Goal: Obtain resource: Download file/media

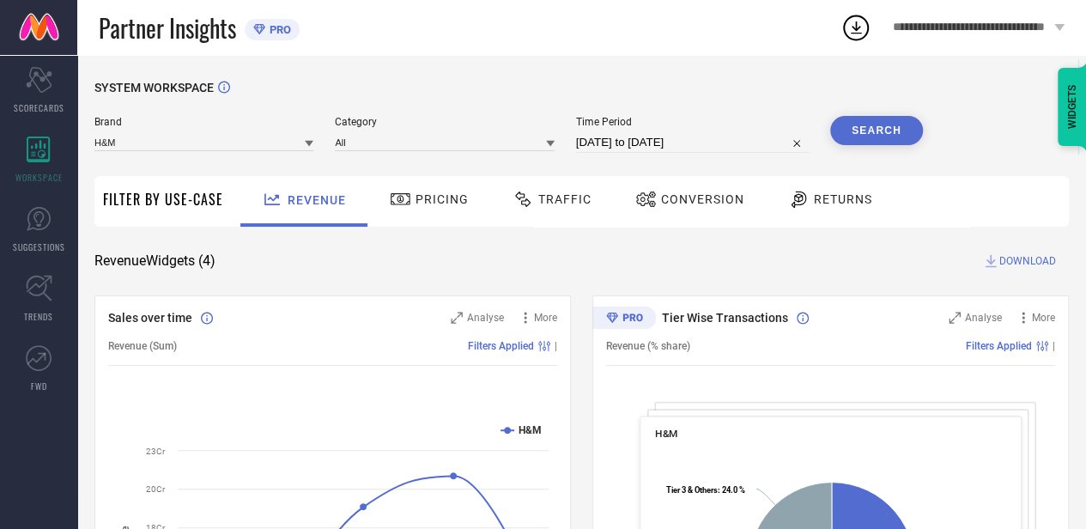
click at [619, 146] on input "[DATE] to [DATE]" at bounding box center [692, 142] width 233 height 21
select select "6"
select select "2025"
select select "7"
select select "2025"
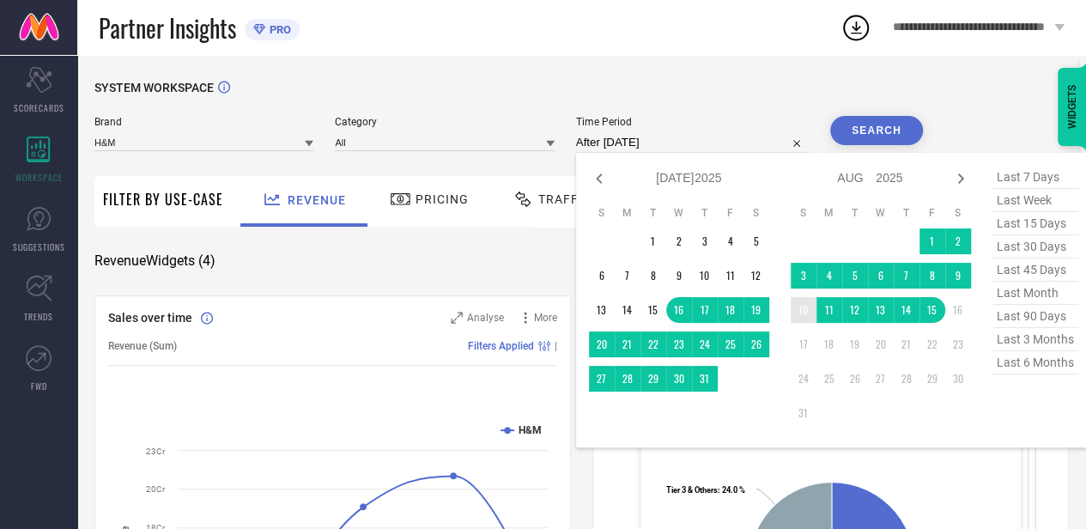
click at [805, 312] on td "10" at bounding box center [803, 310] width 26 height 26
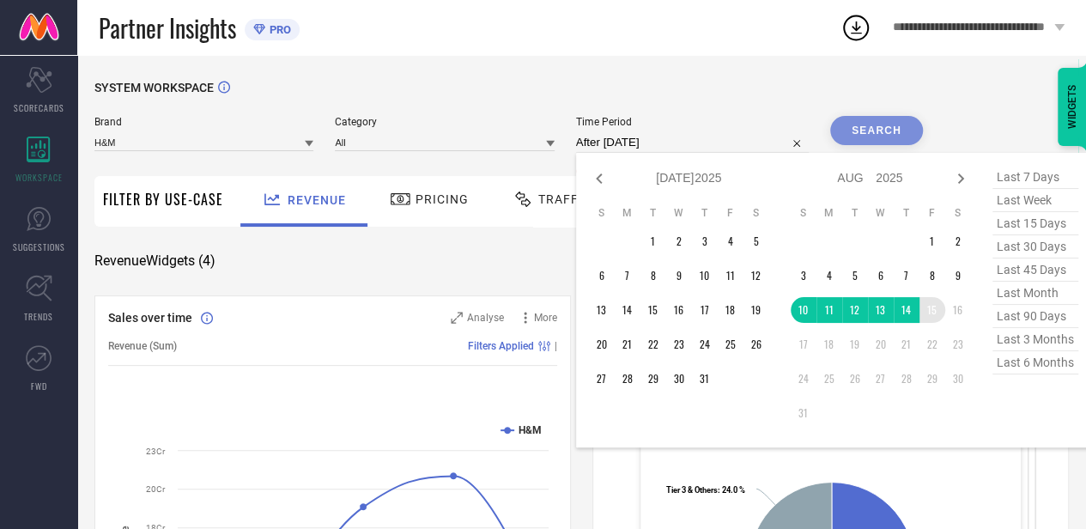
type input "[DATE] to [DATE]"
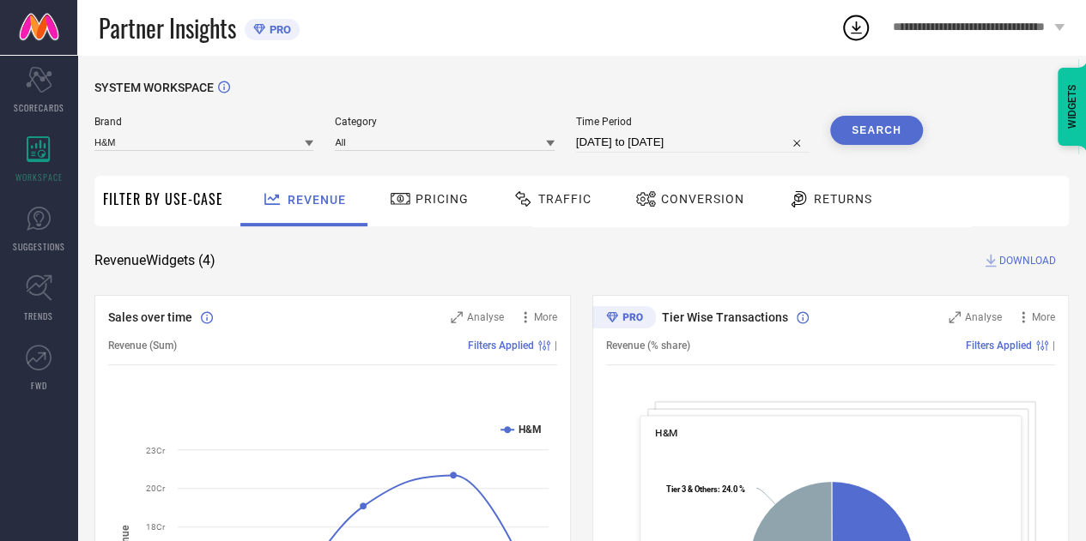
click at [873, 131] on button "Search" at bounding box center [876, 130] width 93 height 29
click at [576, 193] on span "Traffic" at bounding box center [564, 199] width 53 height 14
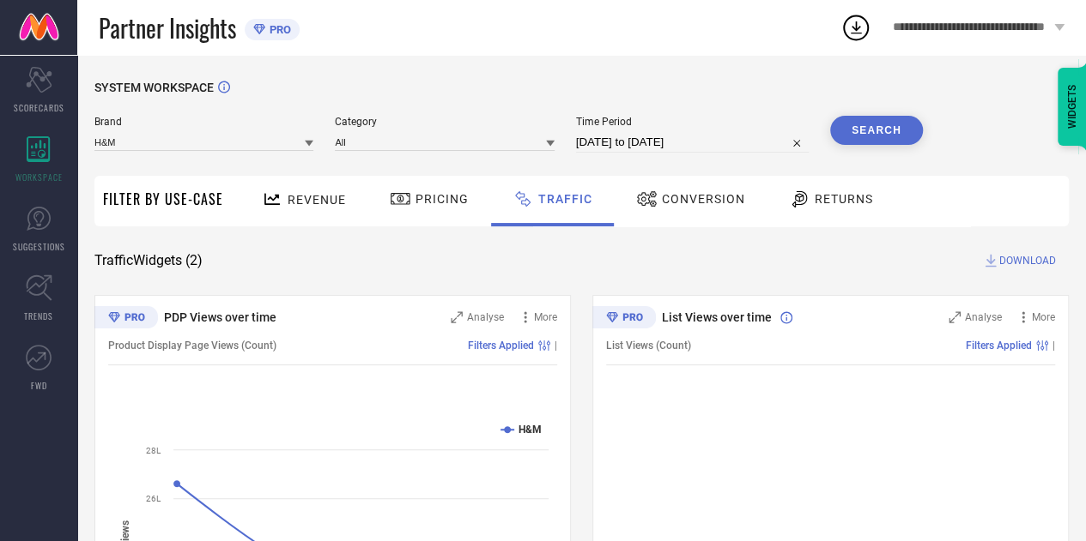
click at [873, 136] on button "Search" at bounding box center [876, 130] width 93 height 29
click at [1011, 261] on span "DOWNLOAD" at bounding box center [1027, 260] width 57 height 17
